Goal: Information Seeking & Learning: Learn about a topic

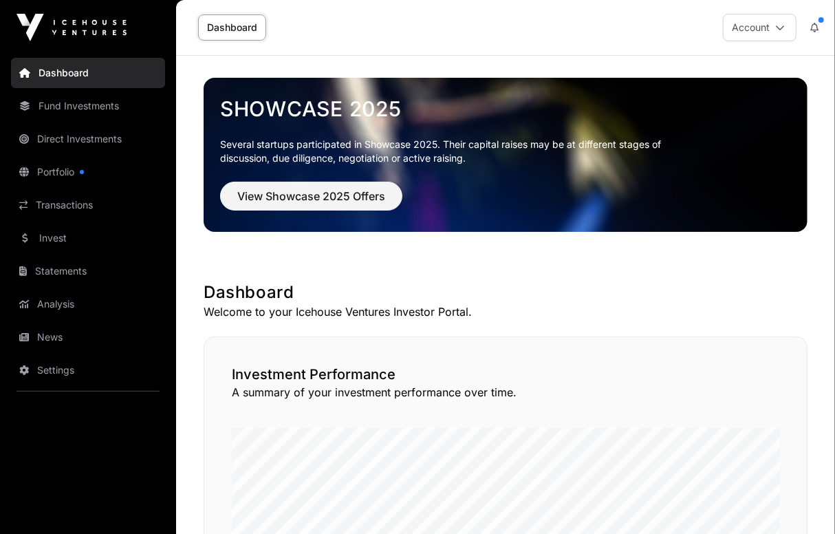
click at [74, 177] on link "Portfolio" at bounding box center [88, 172] width 154 height 30
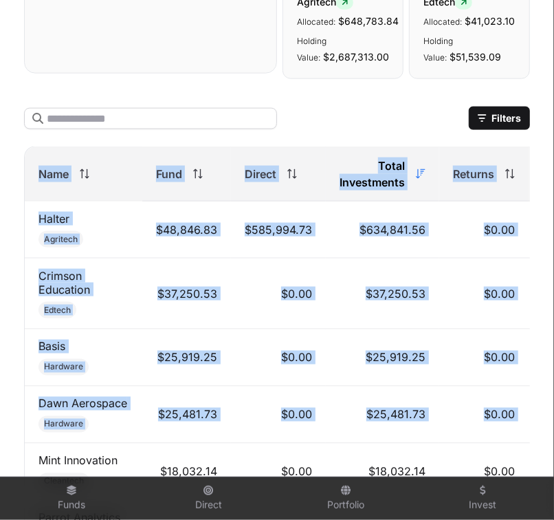
scroll to position [0, 144]
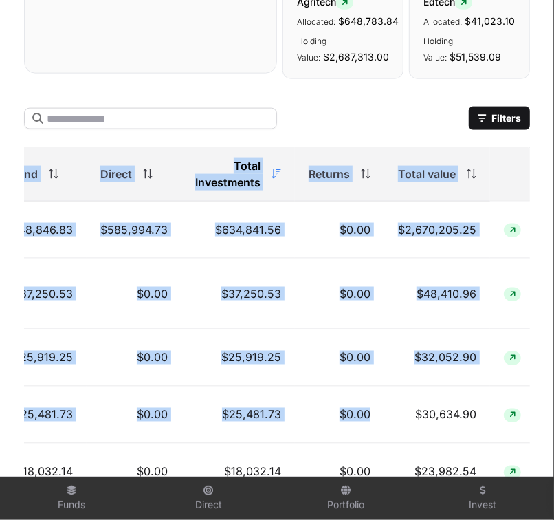
drag, startPoint x: 21, startPoint y: 151, endPoint x: 367, endPoint y: 400, distance: 426.4
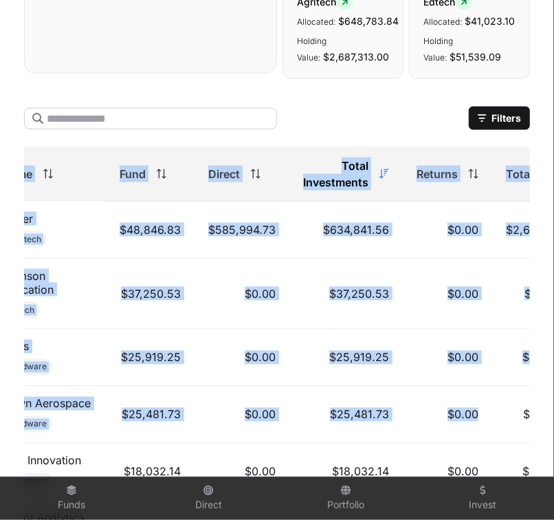
scroll to position [0, 0]
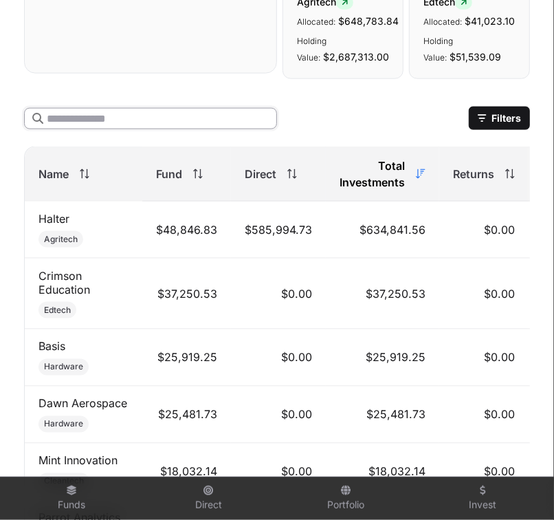
click at [175, 108] on input "text" at bounding box center [150, 118] width 253 height 21
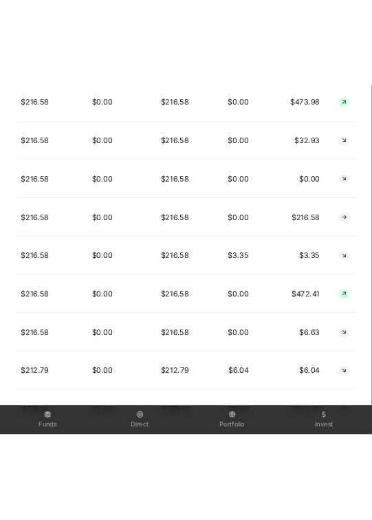
scroll to position [7691, 0]
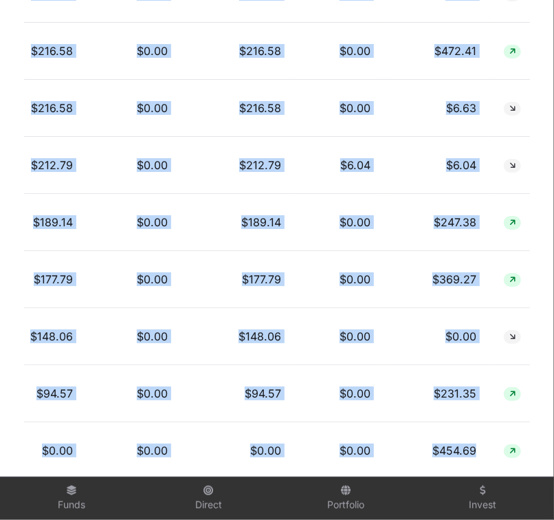
drag, startPoint x: 33, startPoint y: 360, endPoint x: 508, endPoint y: 299, distance: 478.6
copy tbody "[PERSON_NAME] Aerospace Hardware $25,481.73 $0.00 $25,481.73 $0.00 $30,634.90 M…"
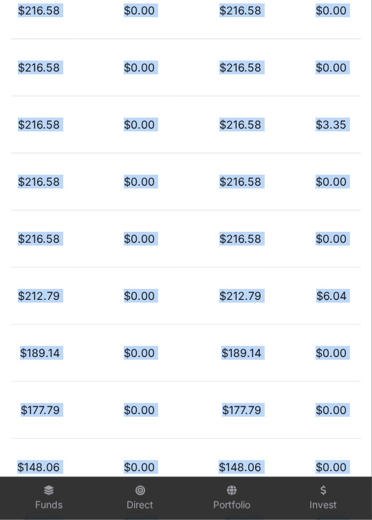
click at [83, 382] on td "$0.00" at bounding box center [121, 410] width 95 height 57
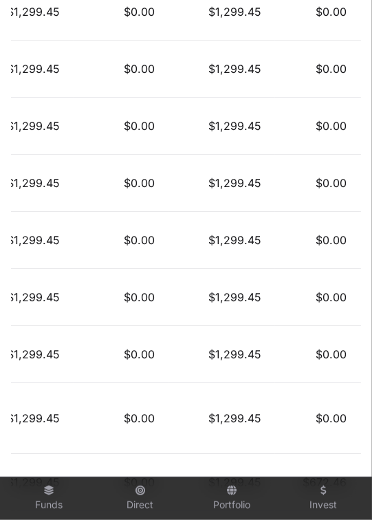
scroll to position [4381, 0]
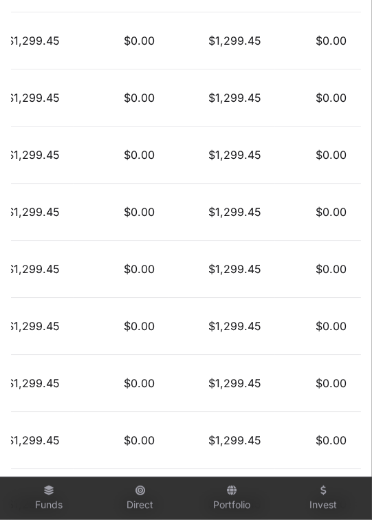
click at [83, 355] on td "$0.00" at bounding box center [121, 383] width 95 height 57
